Goal: Find contact information: Find contact information

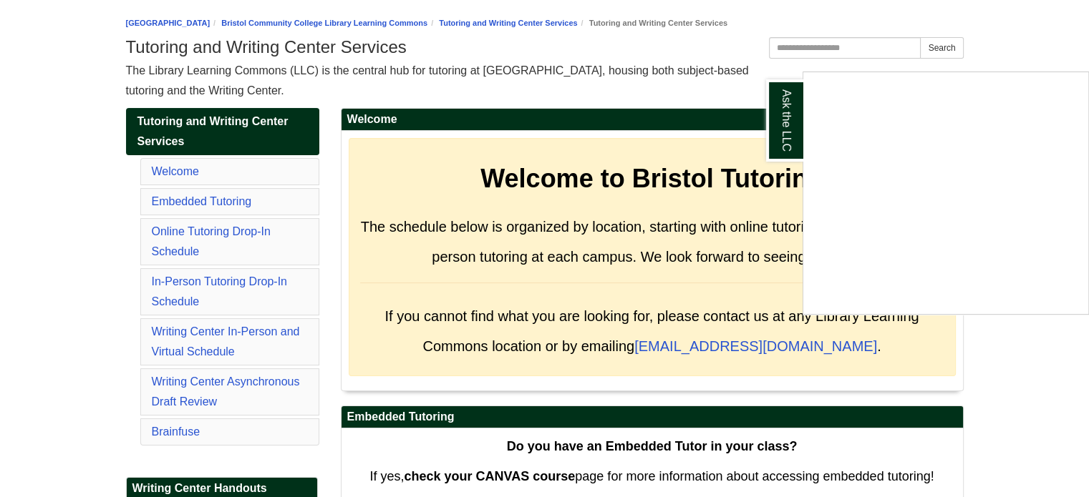
scroll to position [72, 0]
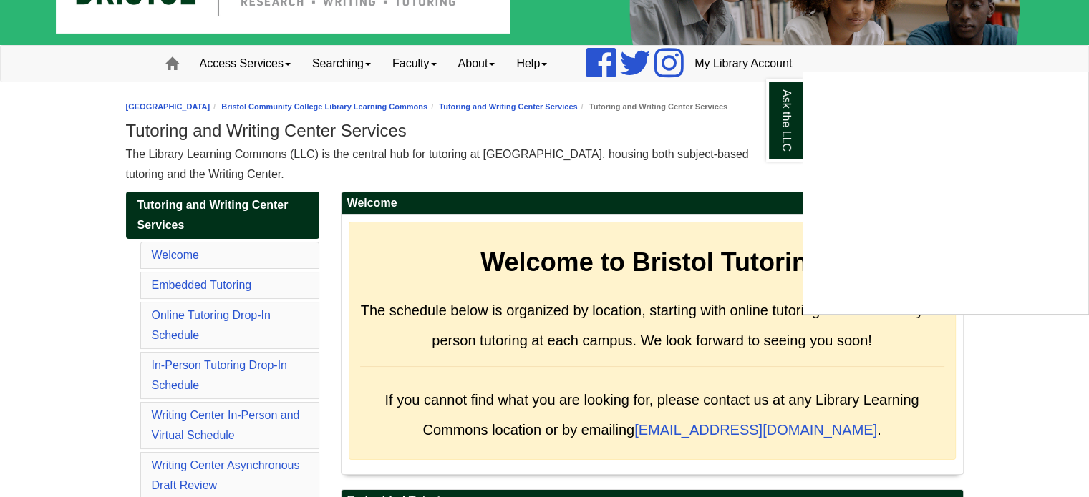
drag, startPoint x: 849, startPoint y: 427, endPoint x: 791, endPoint y: 425, distance: 58.7
click at [791, 425] on div "Ask the LLC" at bounding box center [544, 248] width 1089 height 497
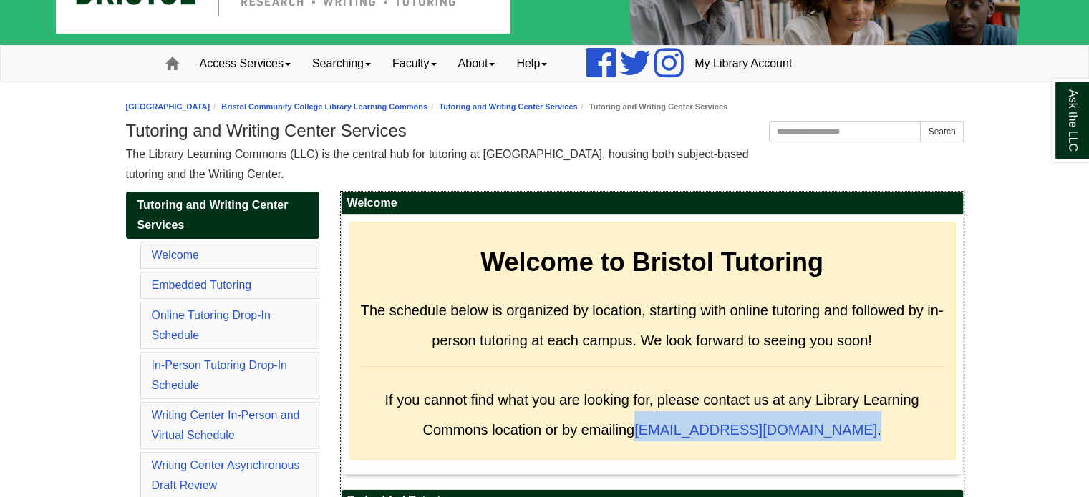
drag, startPoint x: 842, startPoint y: 426, endPoint x: 679, endPoint y: 423, distance: 163.2
click at [679, 423] on h3 "If you cannot find what you are looking for, please contact us at any Library L…" at bounding box center [652, 411] width 584 height 60
copy span "[EMAIL_ADDRESS][DOMAIN_NAME] ."
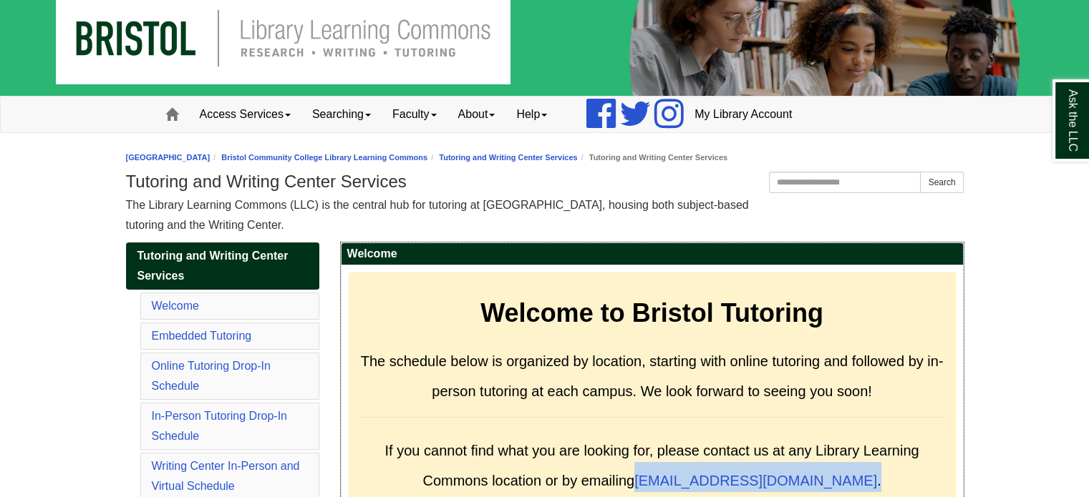
scroll to position [0, 0]
